Goal: Information Seeking & Learning: Find specific fact

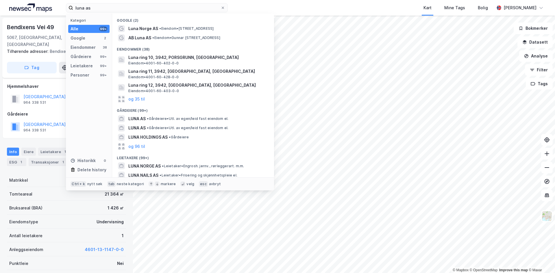
scroll to position [42, 0]
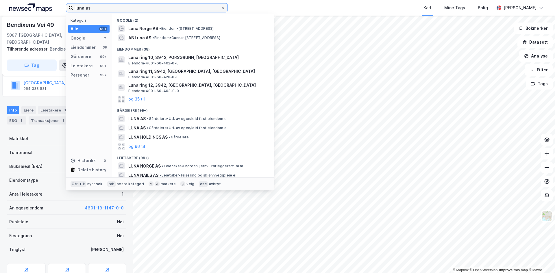
drag, startPoint x: 128, startPoint y: 10, endPoint x: 55, endPoint y: 8, distance: 73.4
click at [56, 8] on div "luna as Kategori Alle 99+ Google 2 Eiendommer 38 Gårdeiere 99+ Leietakere 99+ P…" at bounding box center [277, 8] width 555 height 16
paste input "Rolf [STREET_ADDRESS]"
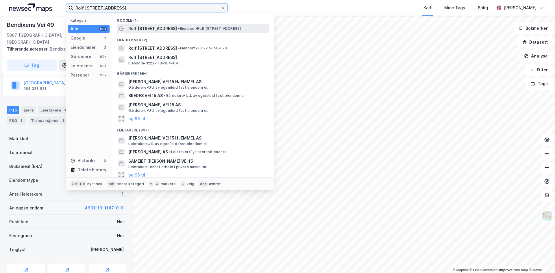
type input "Rolf [STREET_ADDRESS]"
click at [184, 29] on span "• Eiendom • Rolf [STREET_ADDRESS]" at bounding box center [209, 28] width 63 height 5
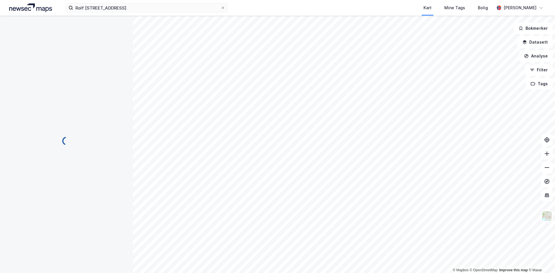
scroll to position [42, 0]
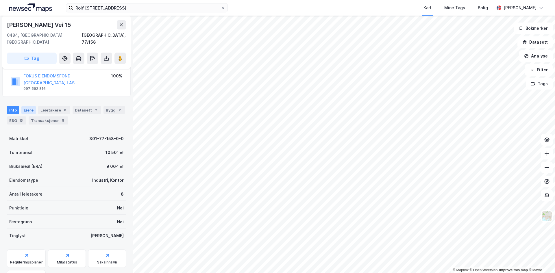
click at [28, 106] on div "Eiere" at bounding box center [28, 110] width 14 height 8
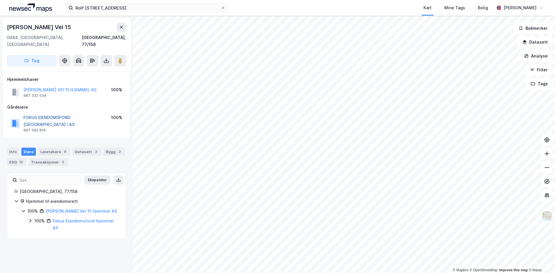
click at [0, 0] on button "FOKUS EIENDOMSFOND [GEOGRAPHIC_DATA] I AS" at bounding box center [0, 0] width 0 height 0
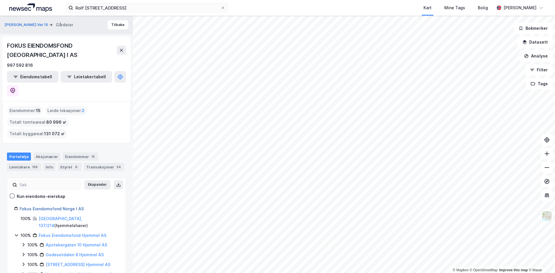
click at [63, 206] on link "Fokus Eiendomsfond Norge I AS" at bounding box center [52, 208] width 64 height 5
